Goal: Information Seeking & Learning: Find specific page/section

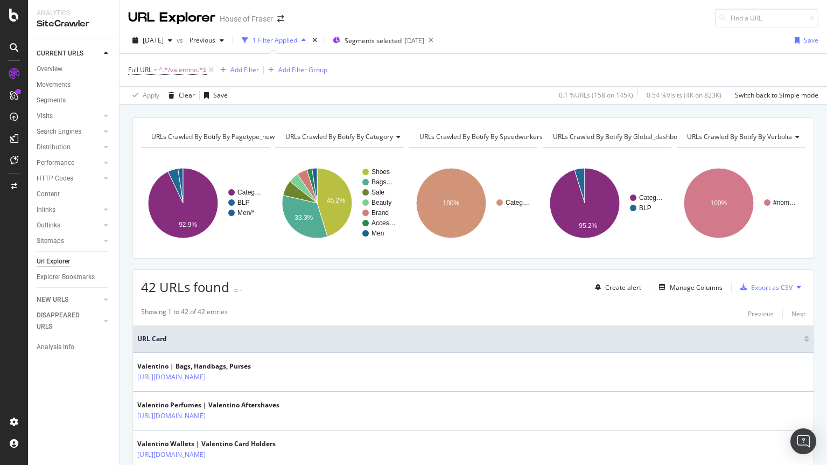
scroll to position [1193, 0]
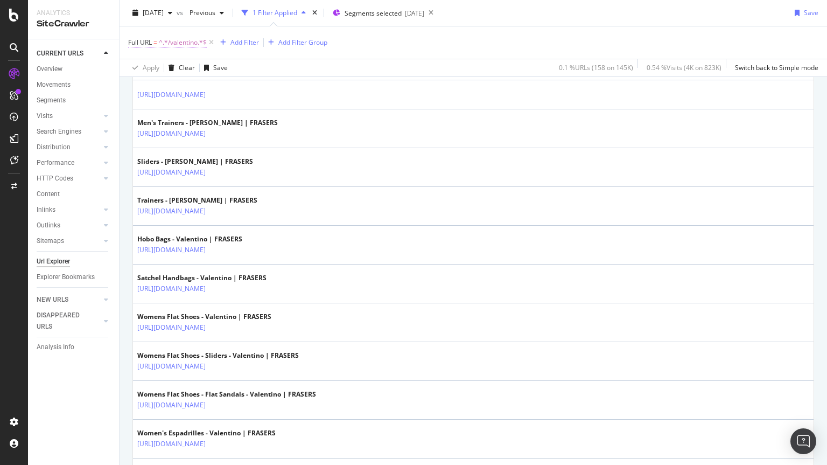
click at [183, 39] on span "^.*/valentino.*$" at bounding box center [183, 42] width 48 height 15
click at [193, 92] on input "/valentino" at bounding box center [189, 87] width 102 height 17
click at [181, 86] on input "/valentino" at bounding box center [189, 87] width 102 height 17
type input "/adidas"
click at [236, 107] on div "button" at bounding box center [232, 110] width 15 height 6
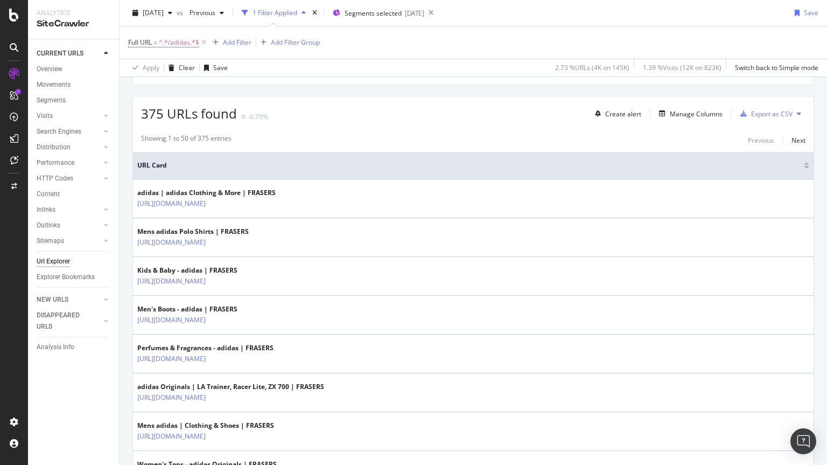
scroll to position [174, 0]
click at [234, 45] on div "Add Filter" at bounding box center [237, 42] width 29 height 9
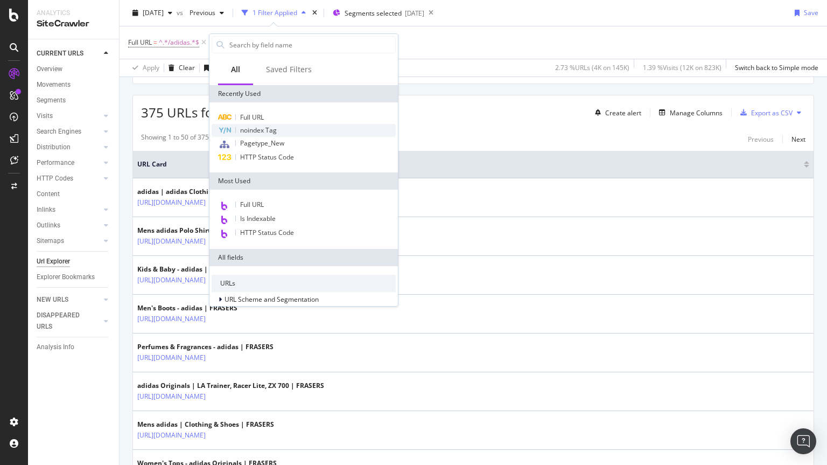
click at [271, 130] on span "noindex Tag" at bounding box center [258, 129] width 37 height 9
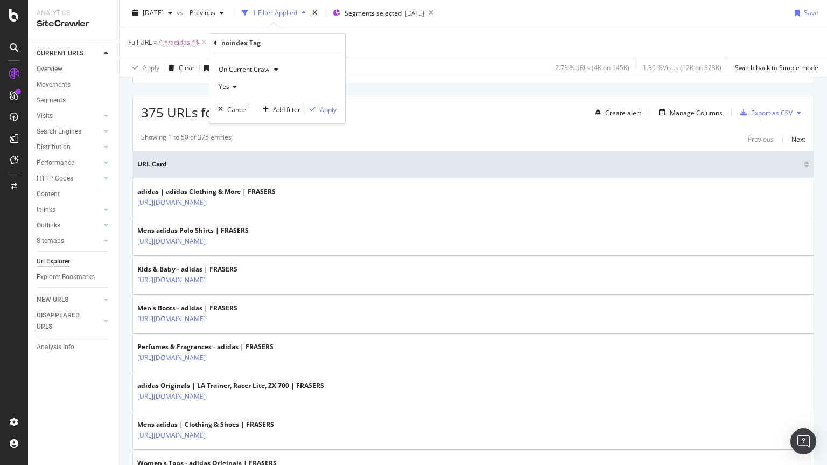
click at [238, 90] on div "Yes" at bounding box center [277, 86] width 118 height 17
click at [234, 123] on div "No" at bounding box center [278, 123] width 115 height 14
click at [330, 109] on div "Apply" at bounding box center [328, 109] width 17 height 9
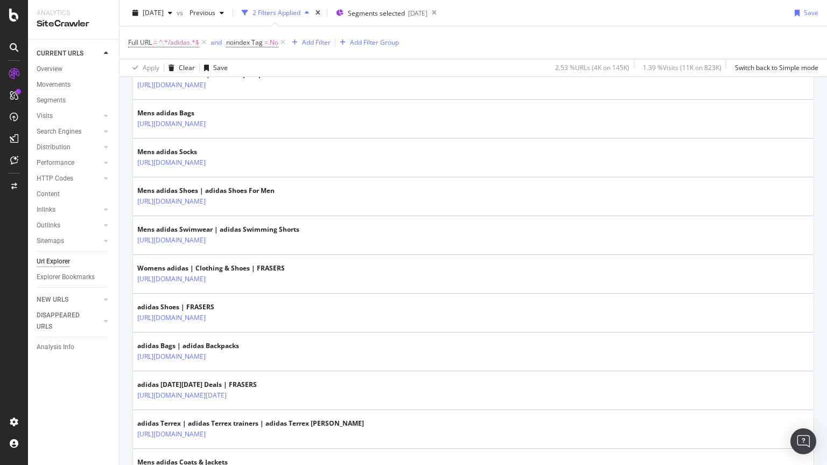
scroll to position [1056, 0]
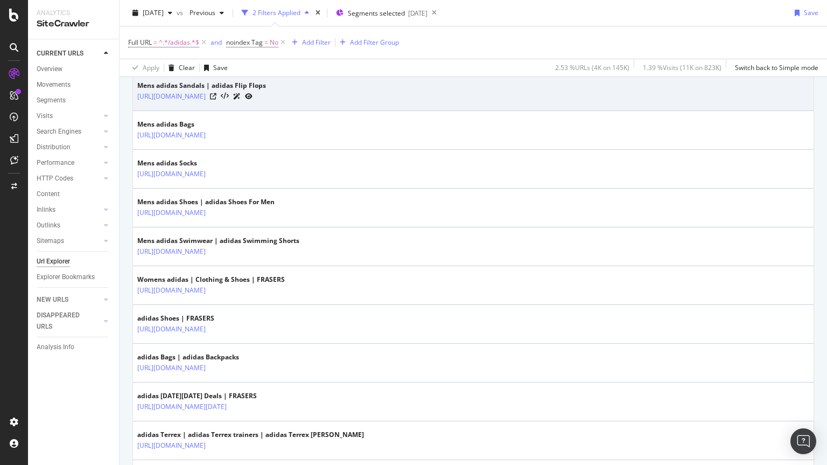
drag, startPoint x: 361, startPoint y: 110, endPoint x: 237, endPoint y: 102, distance: 124.6
click at [237, 102] on td "Mens adidas Sandals | adidas Flip Flops [URL][DOMAIN_NAME]" at bounding box center [473, 91] width 681 height 39
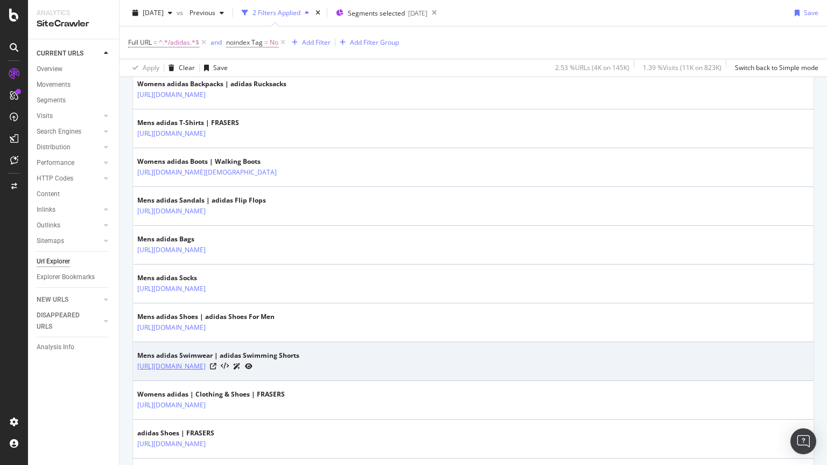
scroll to position [972, 0]
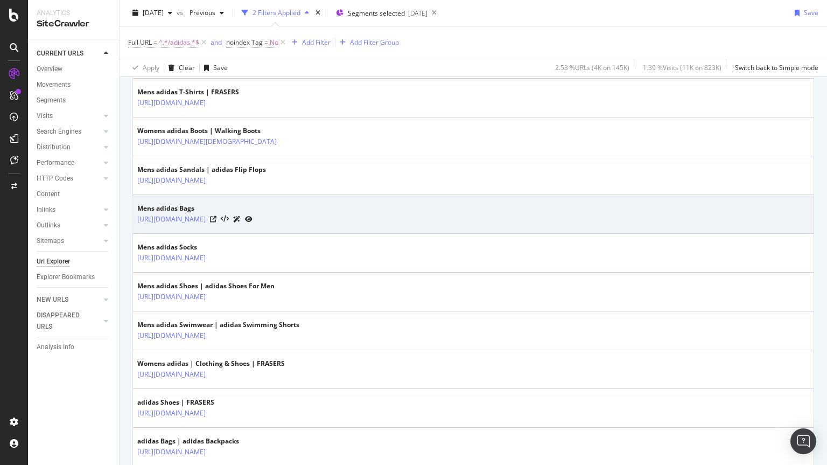
copy tbody "/shoes-and-boots/mens-sandals/adidas"
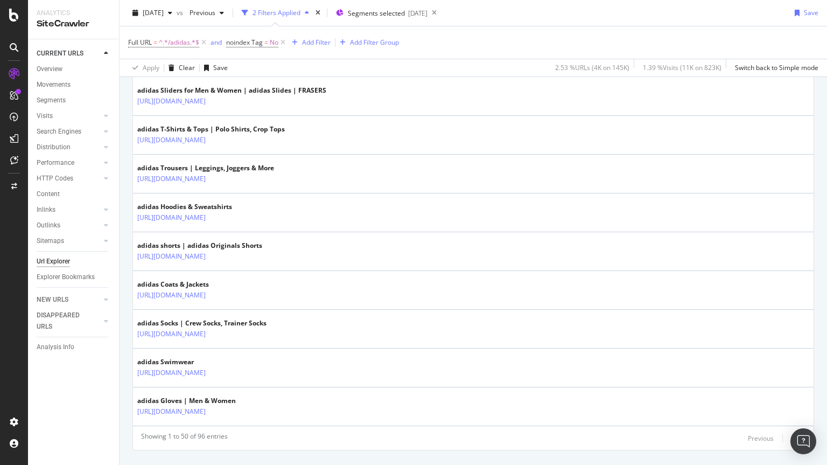
scroll to position [1866, 0]
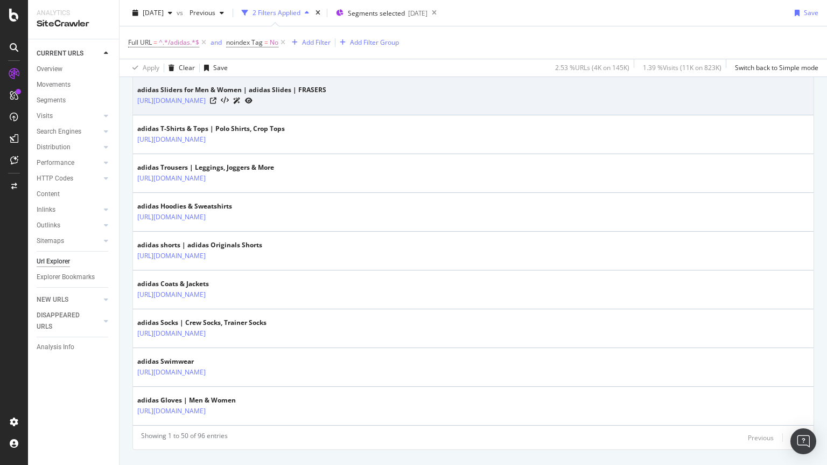
drag, startPoint x: 359, startPoint y: 109, endPoint x: 235, endPoint y: 111, distance: 123.9
click at [235, 111] on td "adidas Sliders for Men & Women | adidas Slides | FRASERS [URL][DOMAIN_NAME]" at bounding box center [473, 95] width 681 height 39
copy link "/shoes-and-boots/sandals/sliders/adidas"
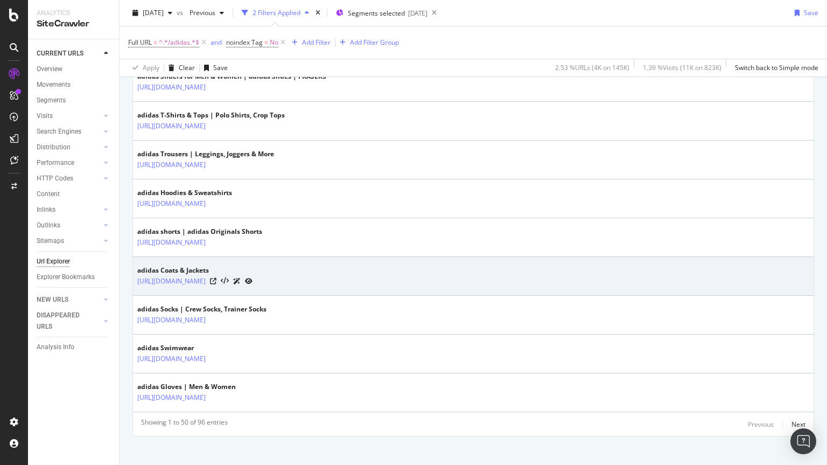
scroll to position [1889, 0]
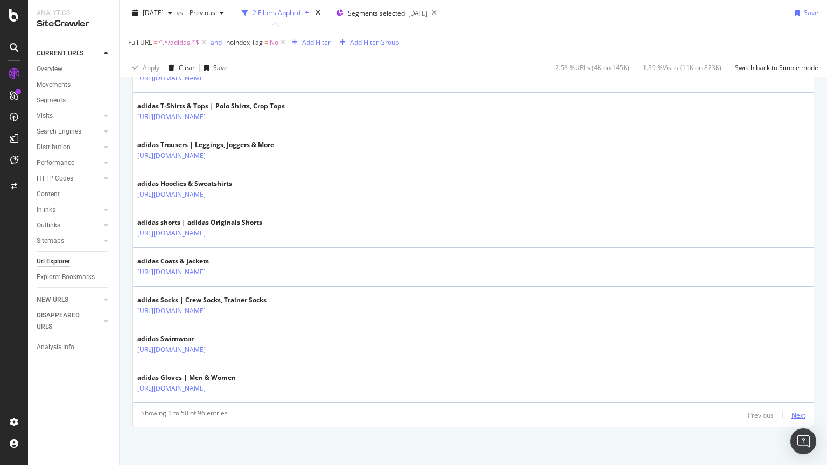
click at [792, 415] on div "Next" at bounding box center [799, 414] width 14 height 9
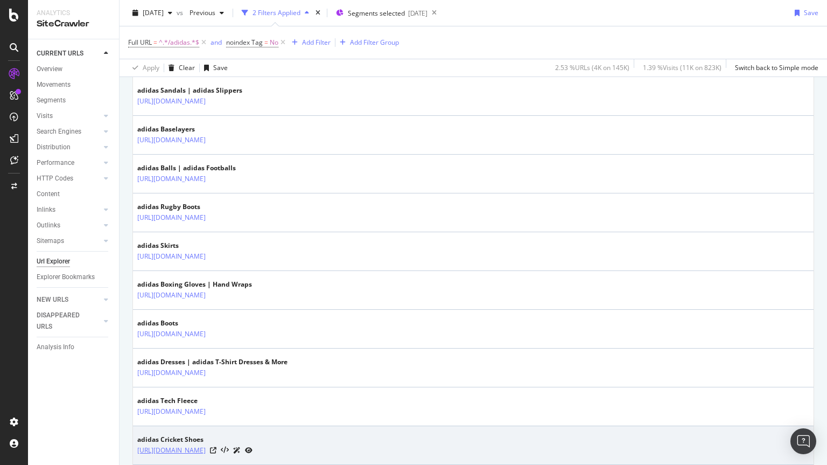
scroll to position [313, 0]
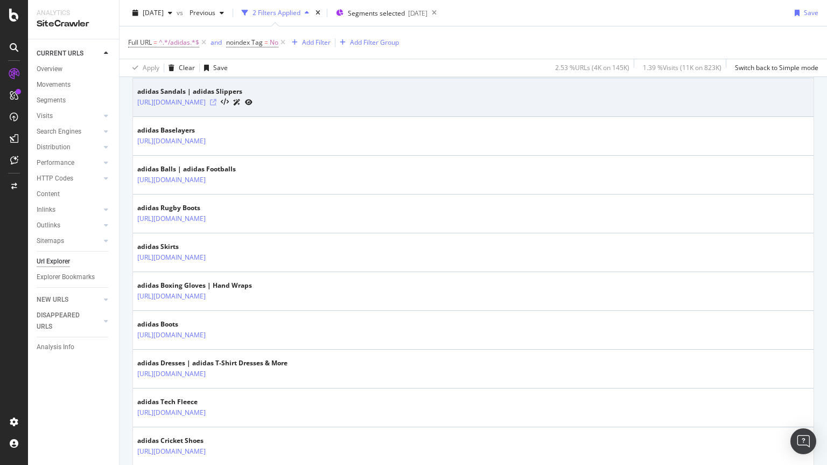
click at [216, 100] on icon at bounding box center [213, 102] width 6 height 6
drag, startPoint x: 305, startPoint y: 110, endPoint x: 234, endPoint y: 109, distance: 71.1
click at [234, 109] on td "adidas Sandals | adidas Slippers [URL][DOMAIN_NAME]" at bounding box center [473, 97] width 681 height 39
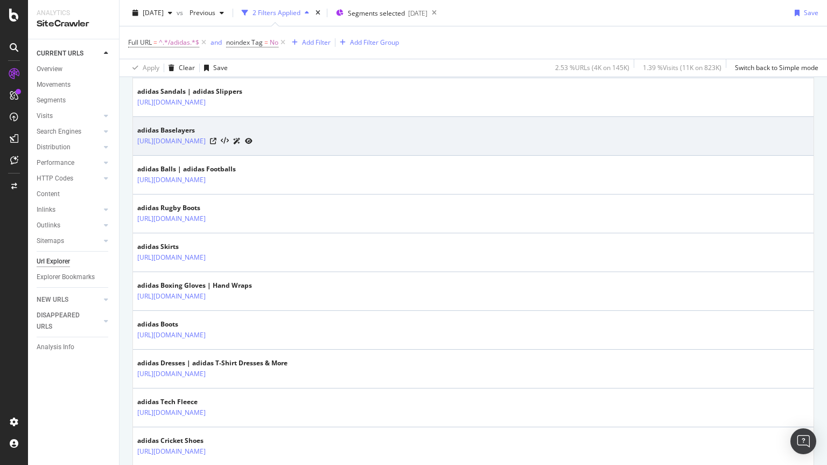
click at [135, 135] on td "adidas Baselayers [URL][DOMAIN_NAME]" at bounding box center [473, 136] width 681 height 39
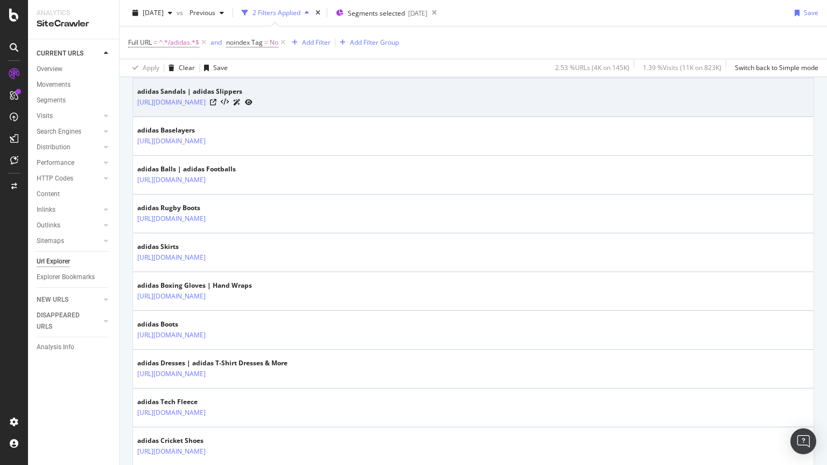
drag, startPoint x: 305, startPoint y: 113, endPoint x: 237, endPoint y: 115, distance: 67.9
click at [237, 115] on td "adidas Sandals | adidas Slippers [URL][DOMAIN_NAME]" at bounding box center [473, 97] width 681 height 39
copy link "/brand/adidas/sandals"
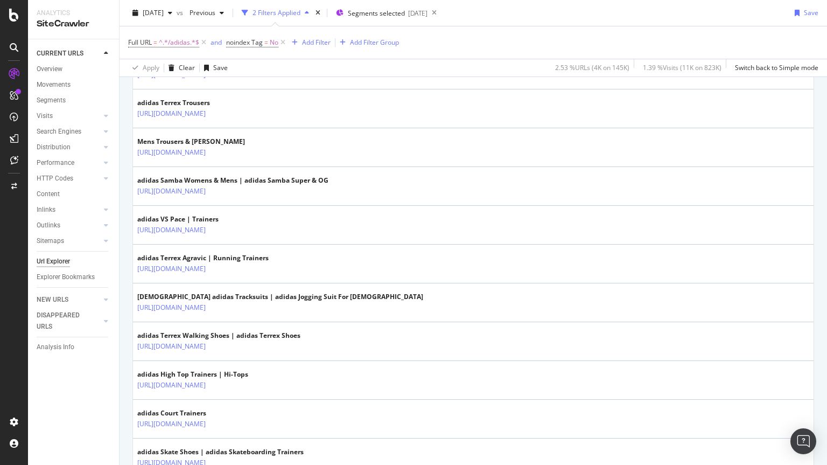
scroll to position [1734, 0]
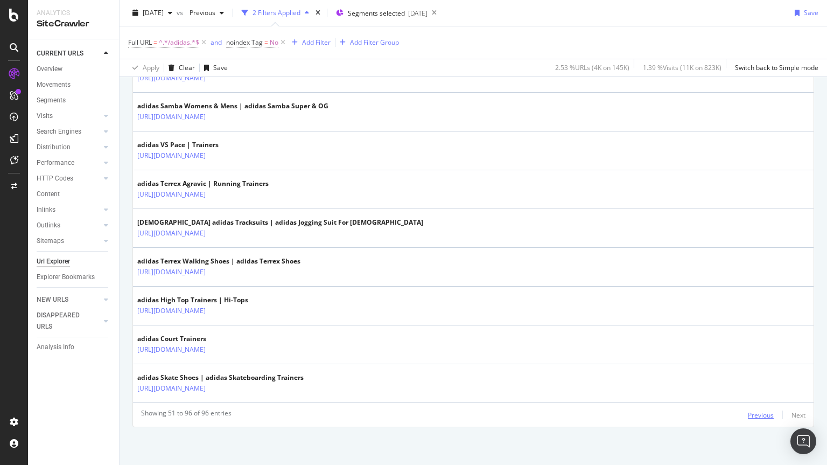
click at [755, 412] on div "Previous" at bounding box center [761, 414] width 26 height 9
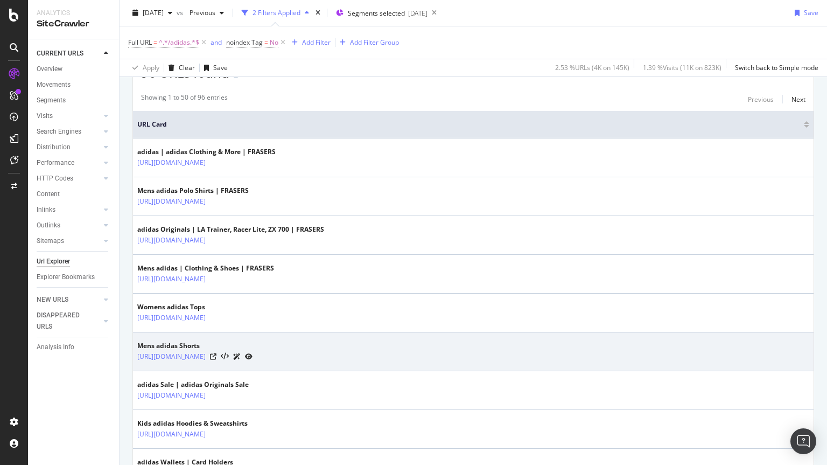
scroll to position [208, 0]
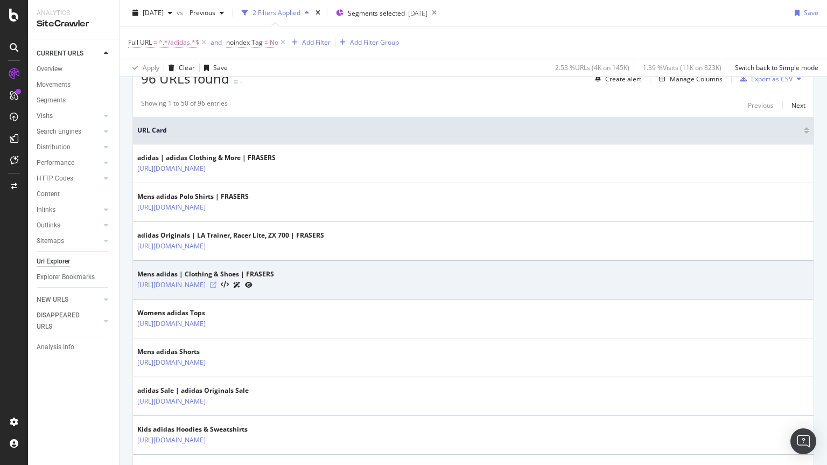
click at [216, 287] on icon at bounding box center [213, 285] width 6 height 6
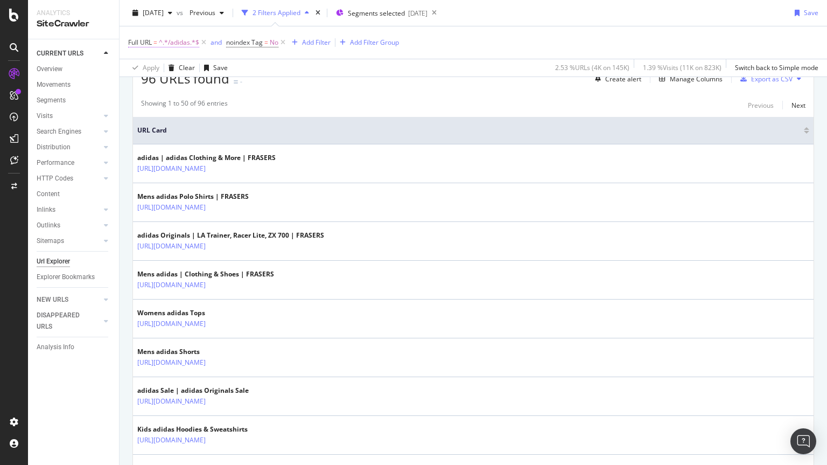
click at [183, 44] on span "^.*/adidas.*$" at bounding box center [179, 42] width 40 height 15
click at [185, 94] on input "/adidas" at bounding box center [189, 87] width 102 height 17
click at [177, 90] on input "/adidas" at bounding box center [189, 87] width 102 height 17
type input "/"
type input "/crocs"
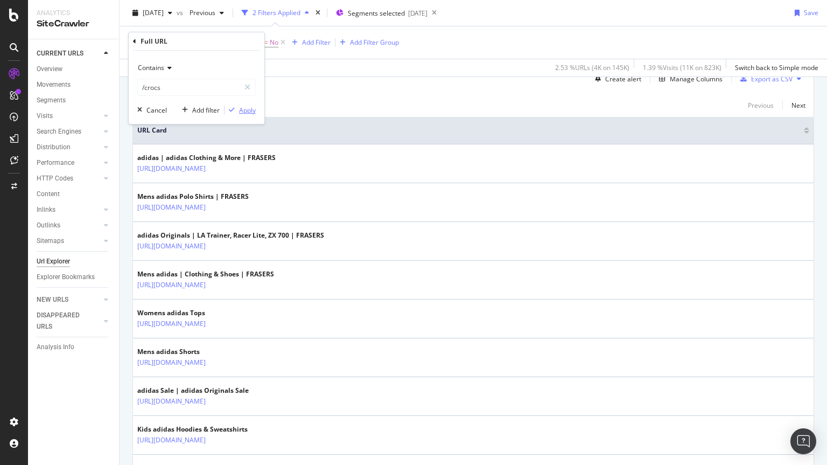
click at [234, 110] on icon "button" at bounding box center [232, 110] width 6 height 6
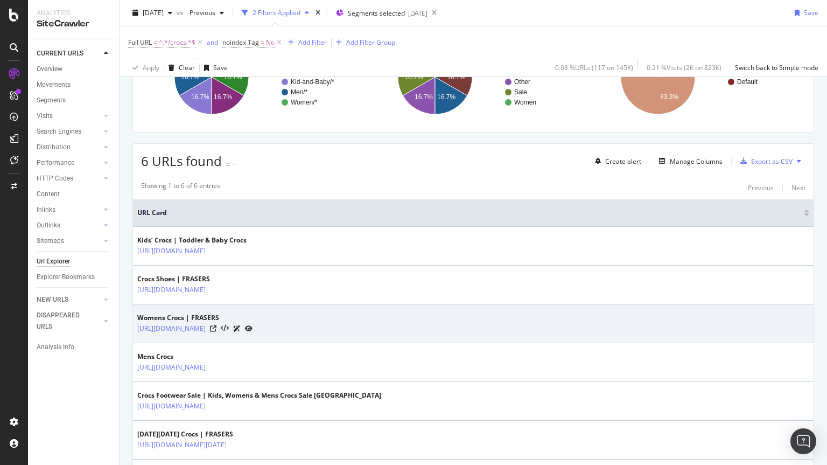
scroll to position [183, 0]
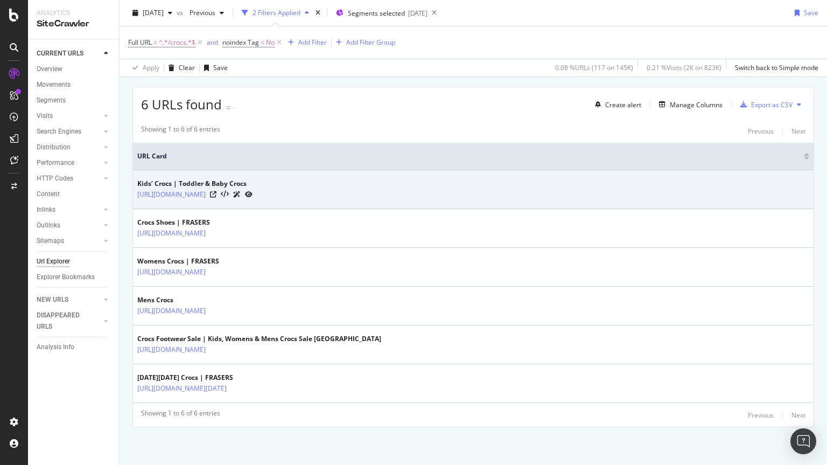
drag, startPoint x: 302, startPoint y: 206, endPoint x: 237, endPoint y: 201, distance: 65.3
click at [237, 201] on td "Kids’ Crocs | Toddler & Baby Crocs [URL][DOMAIN_NAME]" at bounding box center [473, 189] width 681 height 39
copy tbody "/kids-and-baby/crocs"
